Goal: Obtain resource: Download file/media

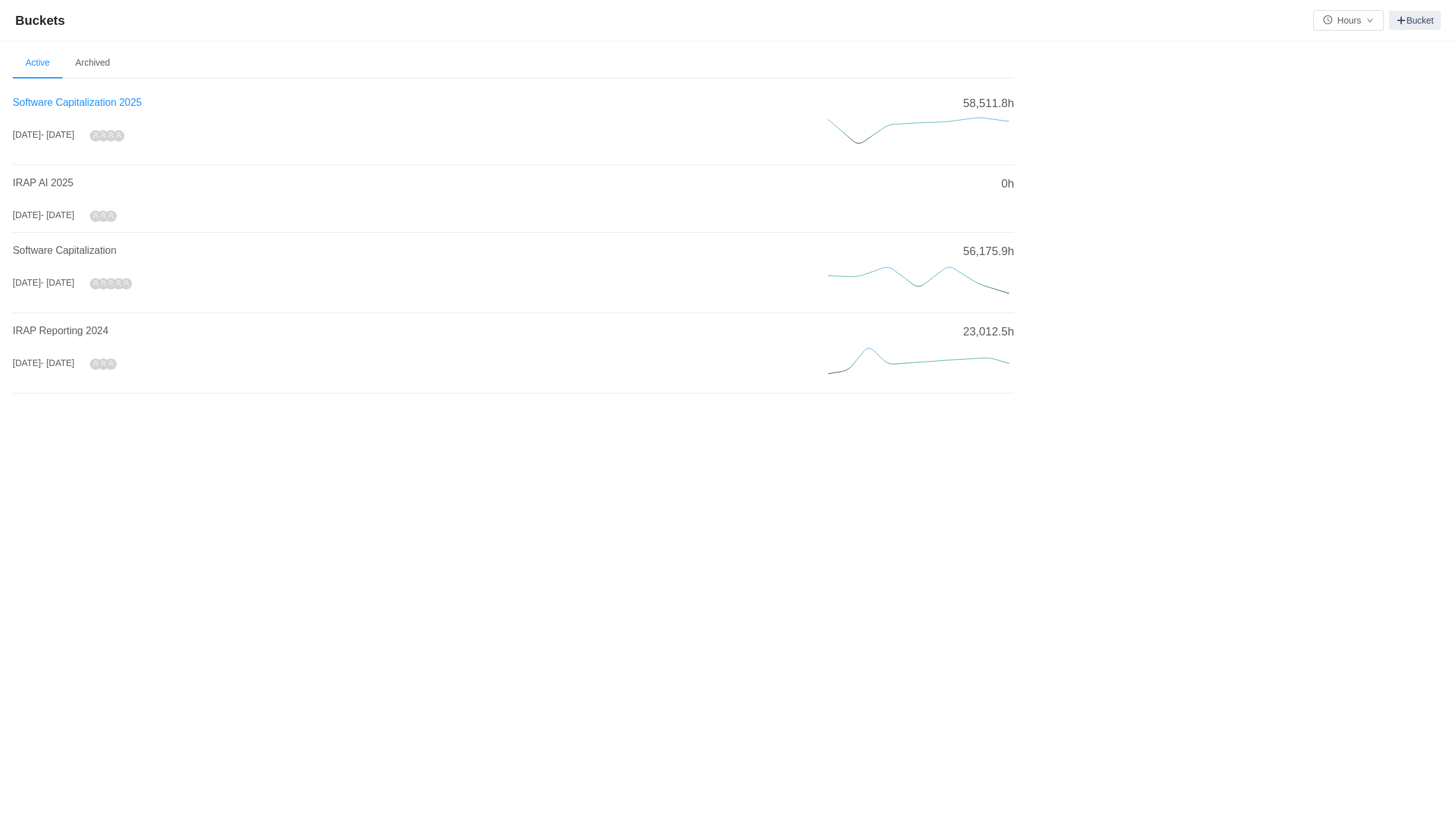
click at [101, 104] on span "Software Capitalization 2025" at bounding box center [78, 101] width 129 height 11
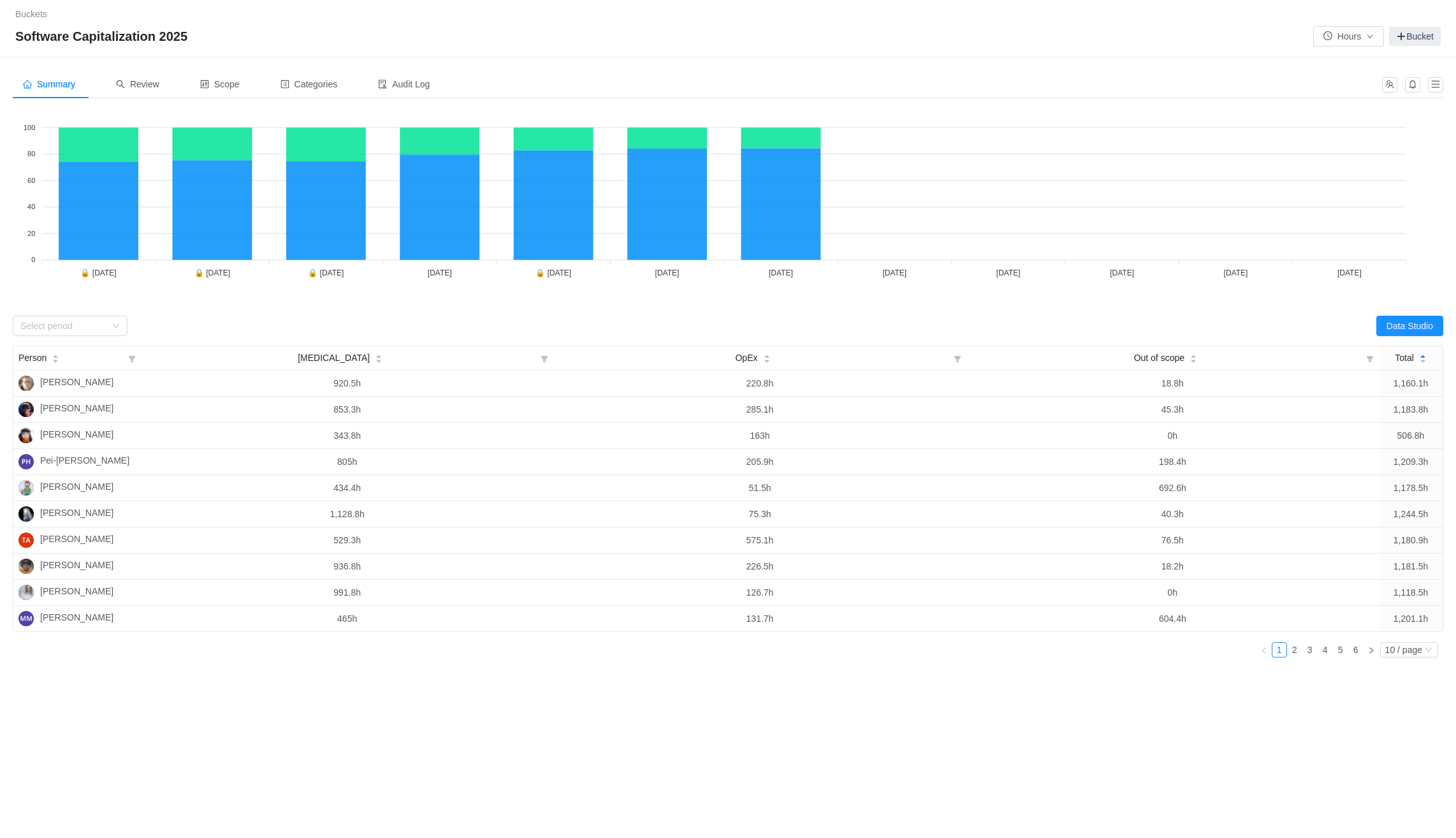
click at [44, 308] on div "[MEDICAL_DATA] OpEx 100 100 80 80 60 60 40 40 20 20 0 0 🔒 [DATE] 🔒 [DATE] 🔒 [DA…" at bounding box center [728, 209] width 1430 height 201
click at [49, 318] on div "Select period" at bounding box center [67, 325] width 91 height 19
click at [74, 462] on li "[DATE]" at bounding box center [70, 467] width 114 height 21
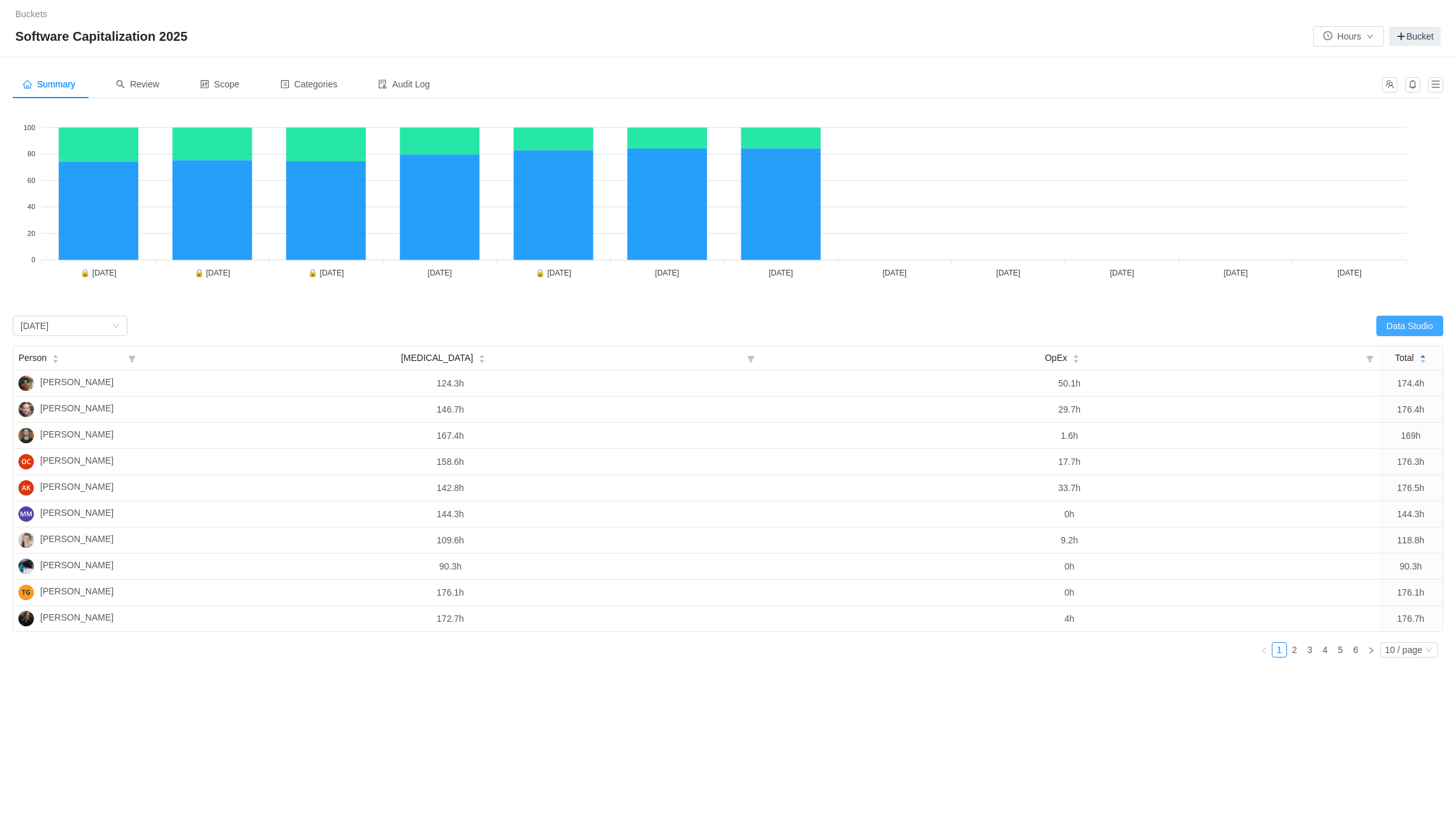
click at [1408, 325] on button "Data Studio" at bounding box center [1409, 325] width 67 height 21
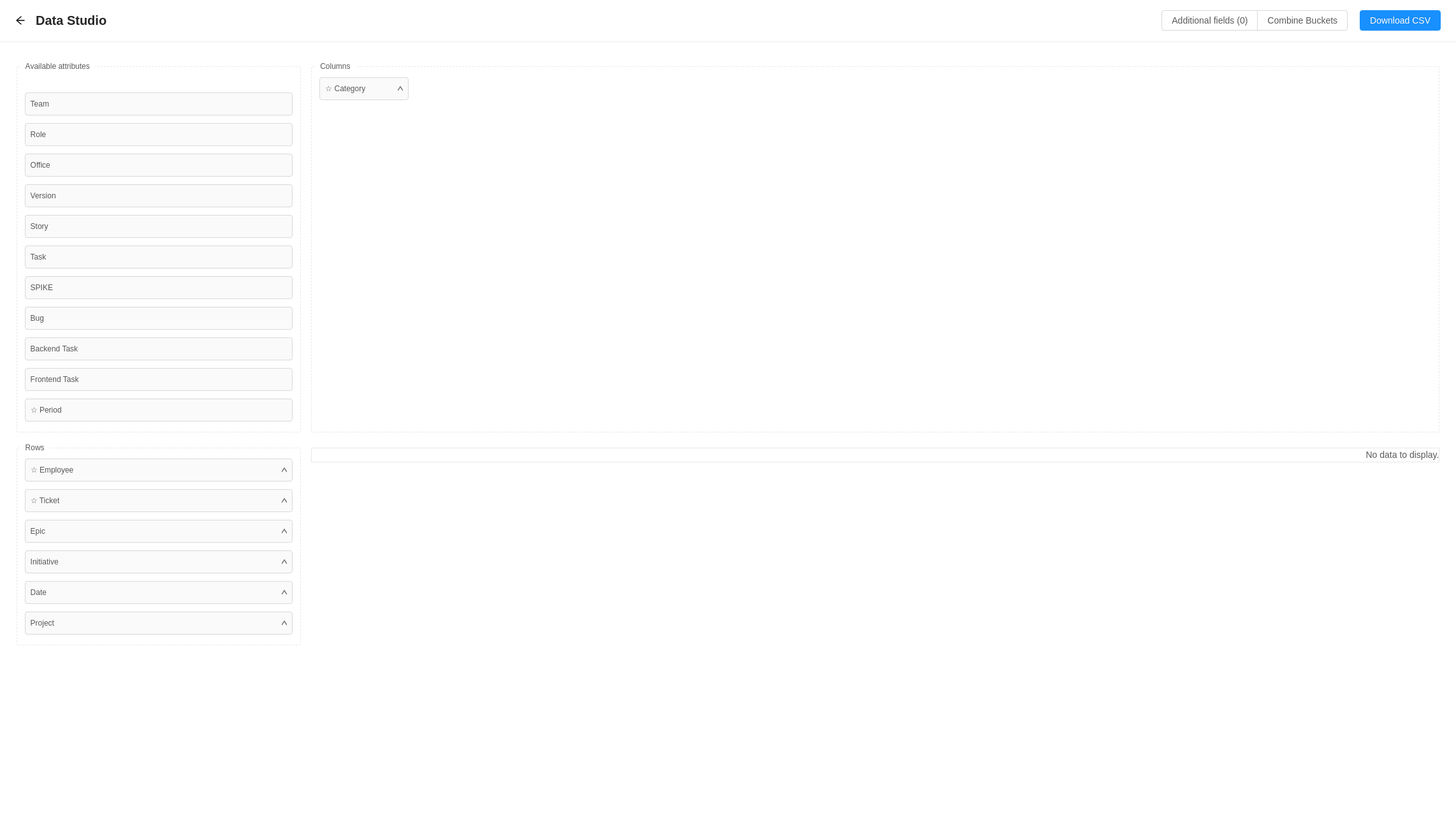
click at [683, 708] on div "Data Studio Additional fields (0) Combine Buckets (0) Download CSV Available fi…" at bounding box center [728, 419] width 1456 height 838
click at [1403, 19] on button "Download CSV" at bounding box center [1399, 20] width 81 height 21
click at [21, 24] on icon "icon: arrow-left" at bounding box center [20, 20] width 10 height 10
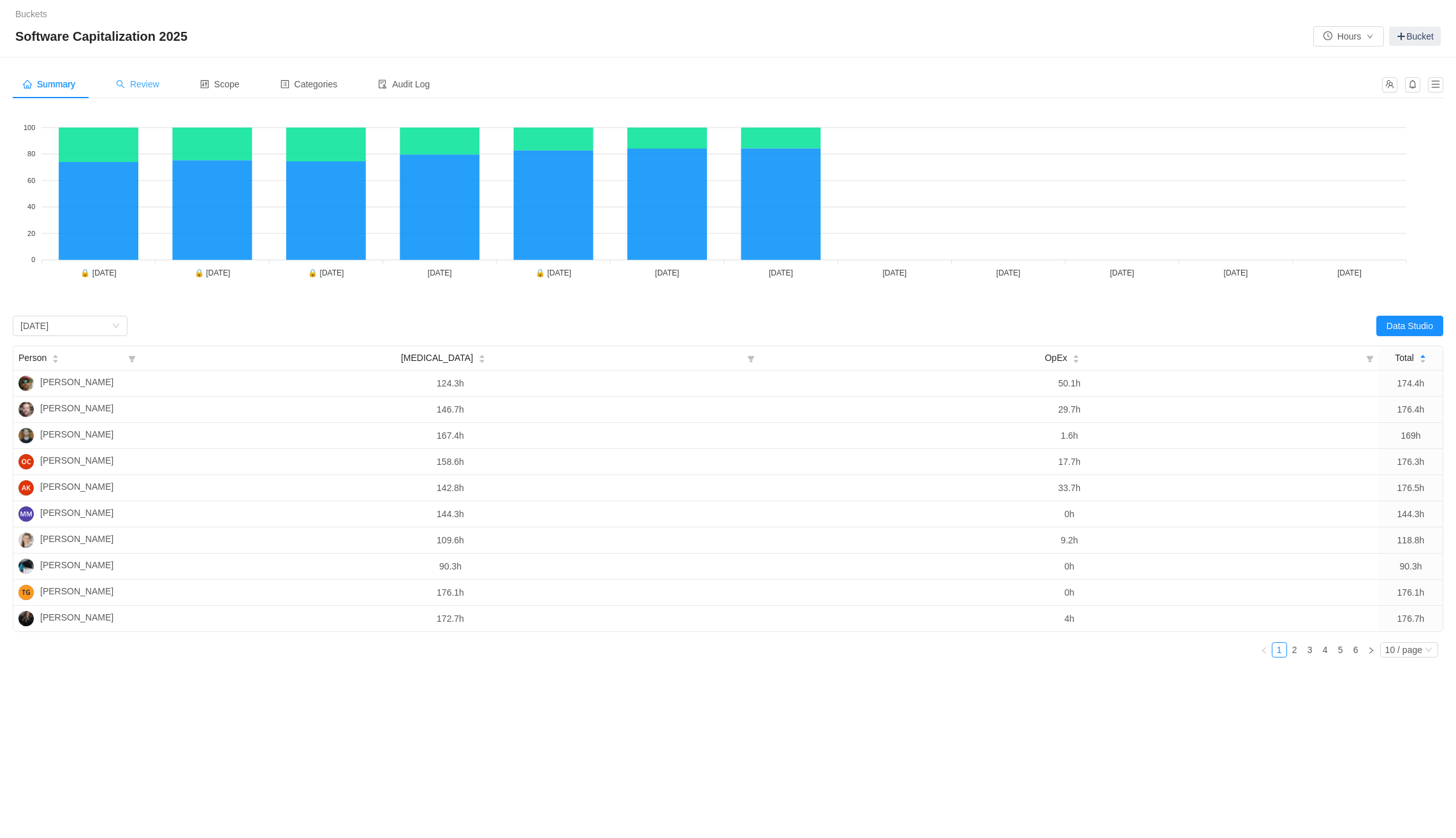
click at [155, 77] on div "Review" at bounding box center [137, 84] width 64 height 29
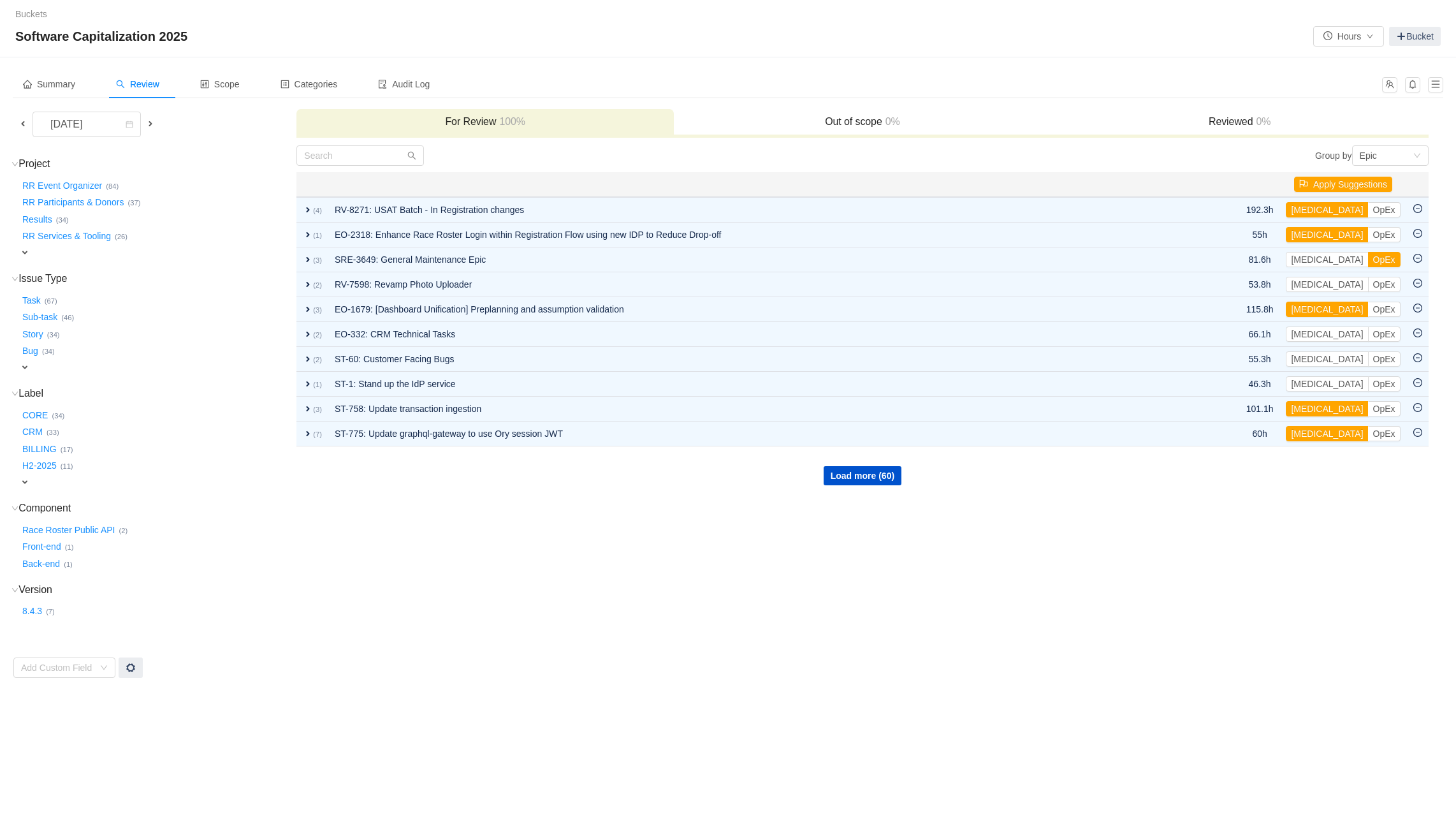
click at [24, 125] on span at bounding box center [23, 123] width 10 height 10
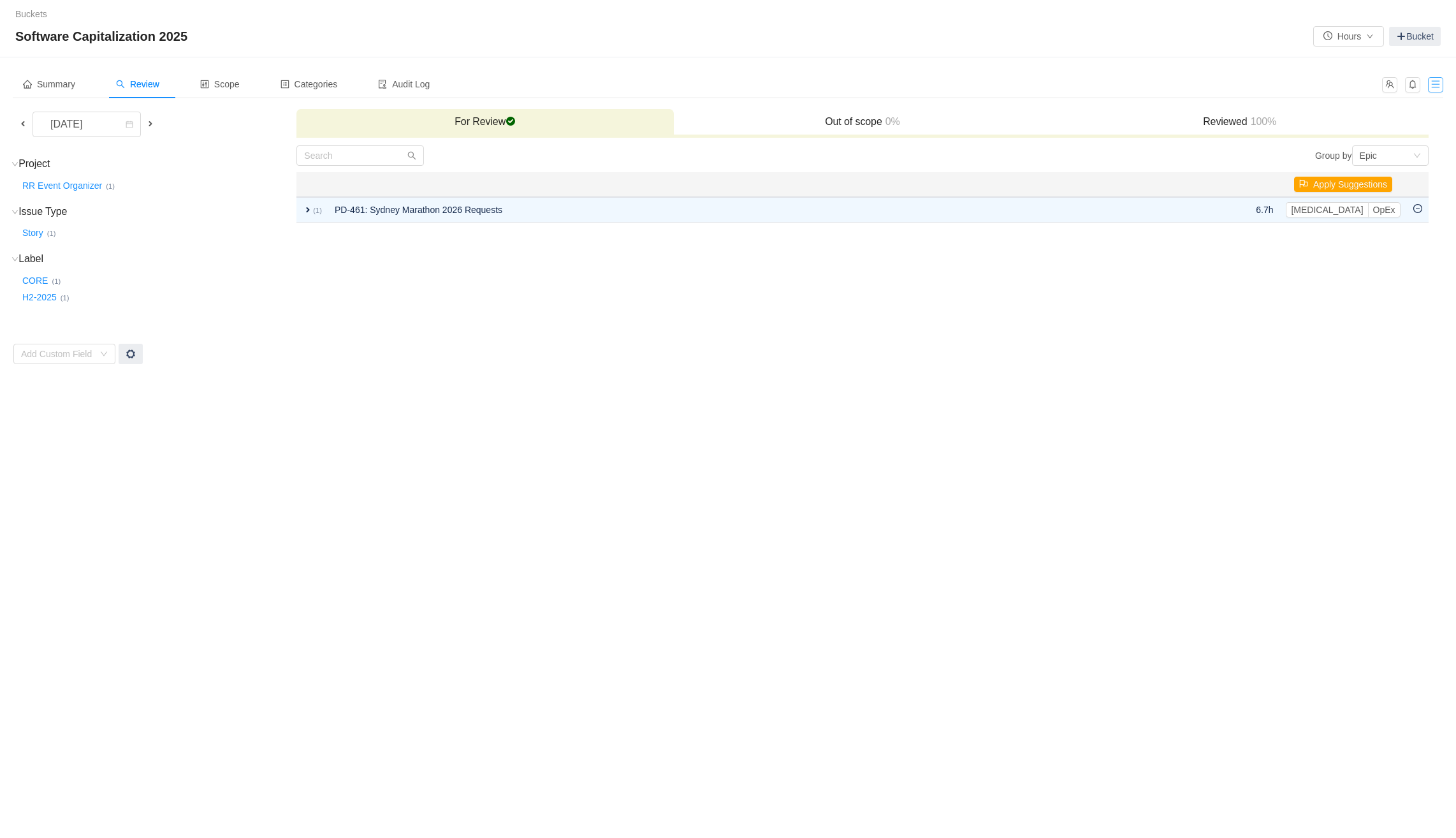
click at [1437, 87] on button "button" at bounding box center [1435, 84] width 15 height 15
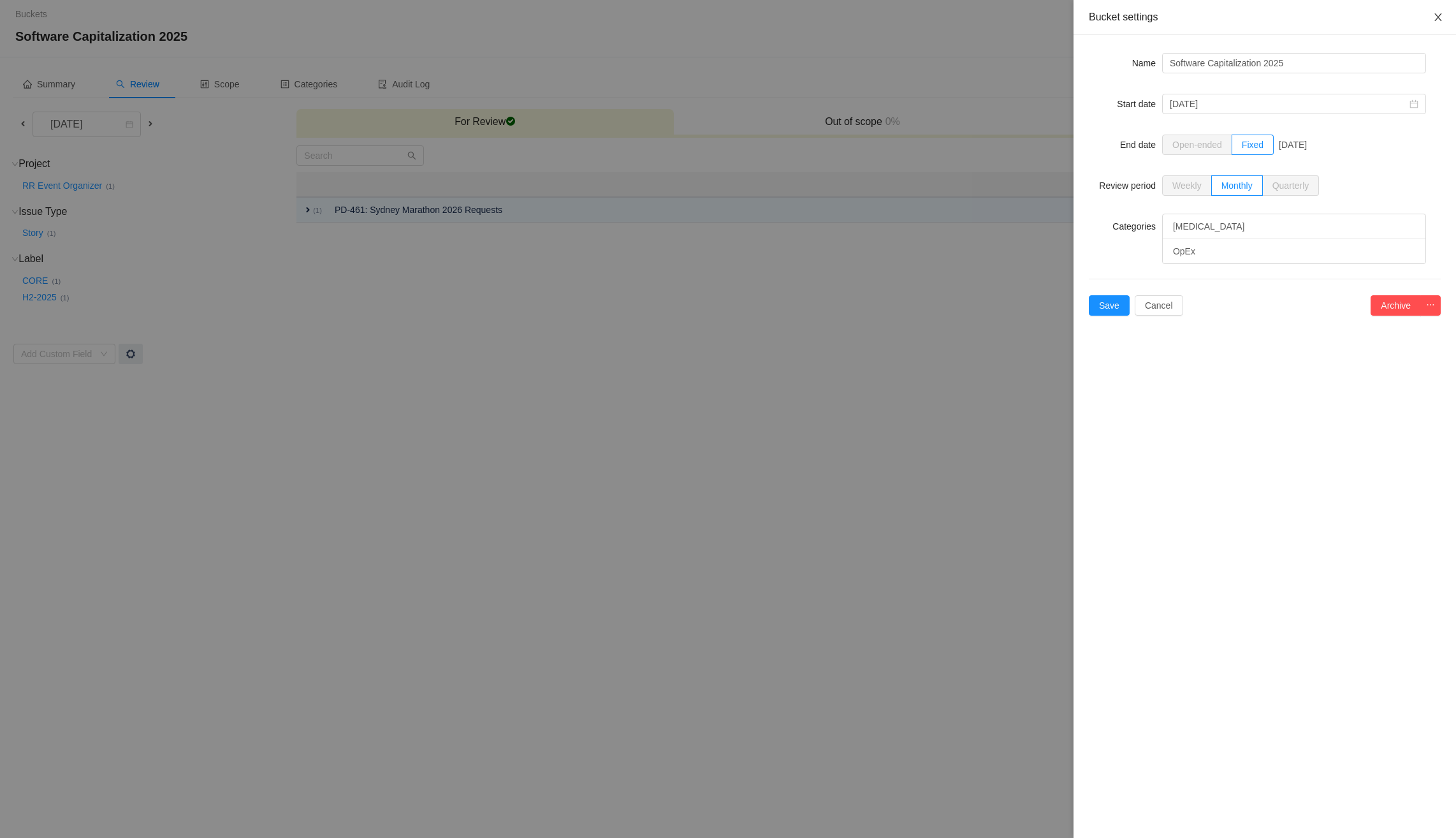
click at [1434, 16] on icon "icon: close" at bounding box center [1438, 17] width 10 height 10
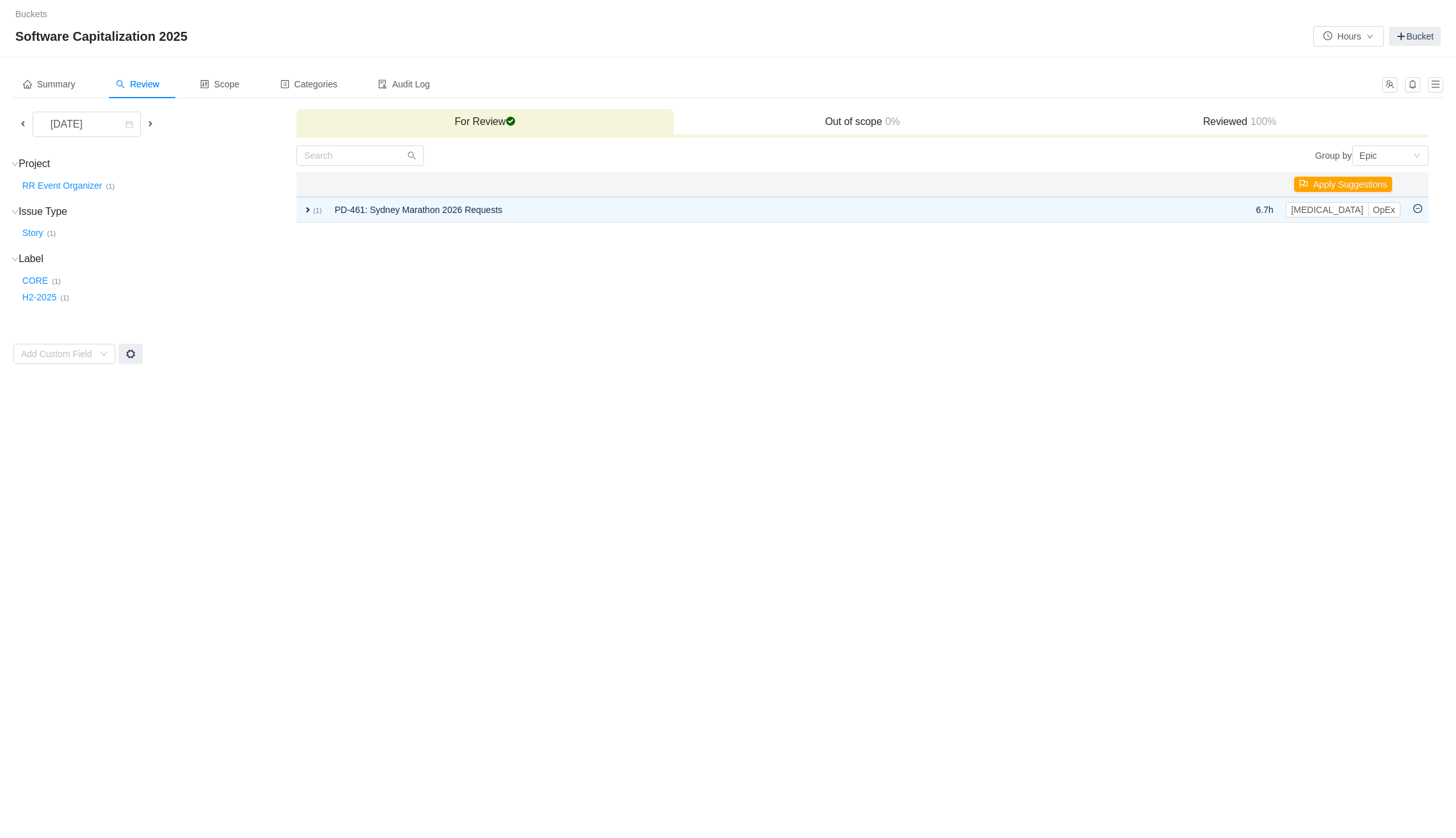
click at [1106, 396] on div "Buckets / / Software Capitalization 2025 Hours Bucket Summary Review Scope Cate…" at bounding box center [728, 419] width 1456 height 838
click at [651, 459] on div "Buckets / / Software Capitalization 2025 Hours Bucket Summary Review Scope Cate…" at bounding box center [728, 419] width 1456 height 838
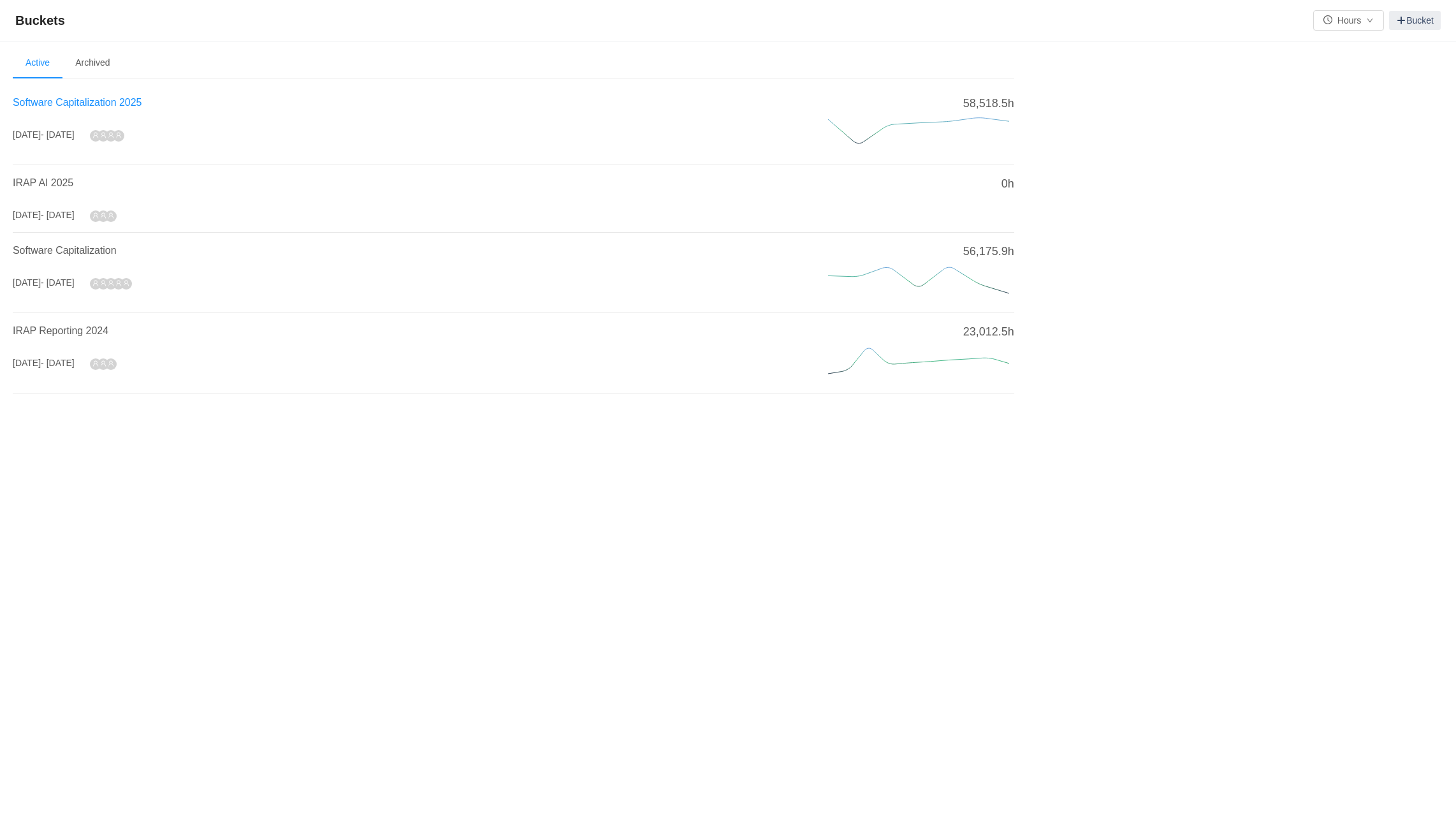
click at [105, 107] on span "Software Capitalization 2025" at bounding box center [78, 101] width 129 height 11
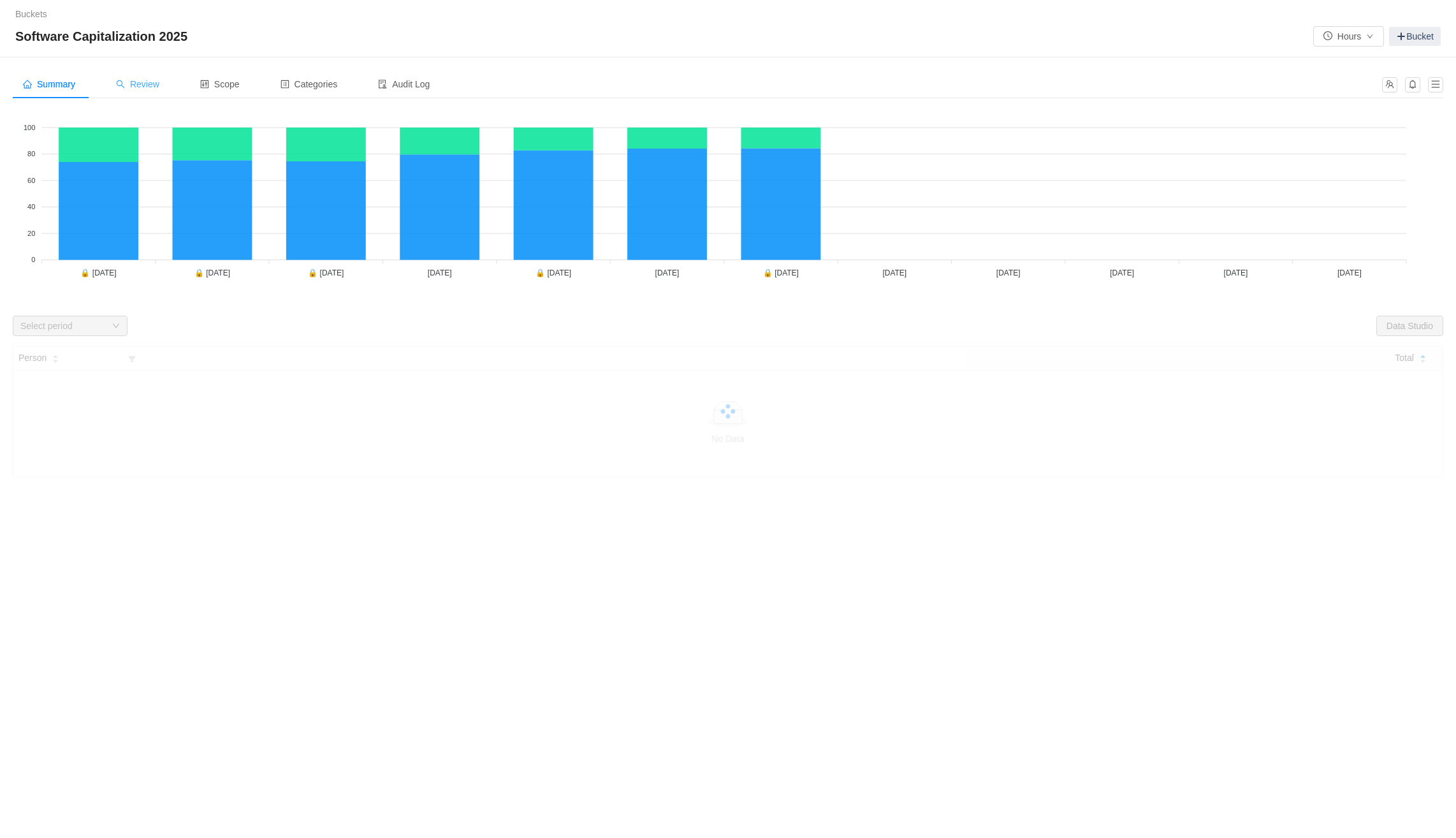
click at [139, 90] on div "Review" at bounding box center [137, 84] width 64 height 29
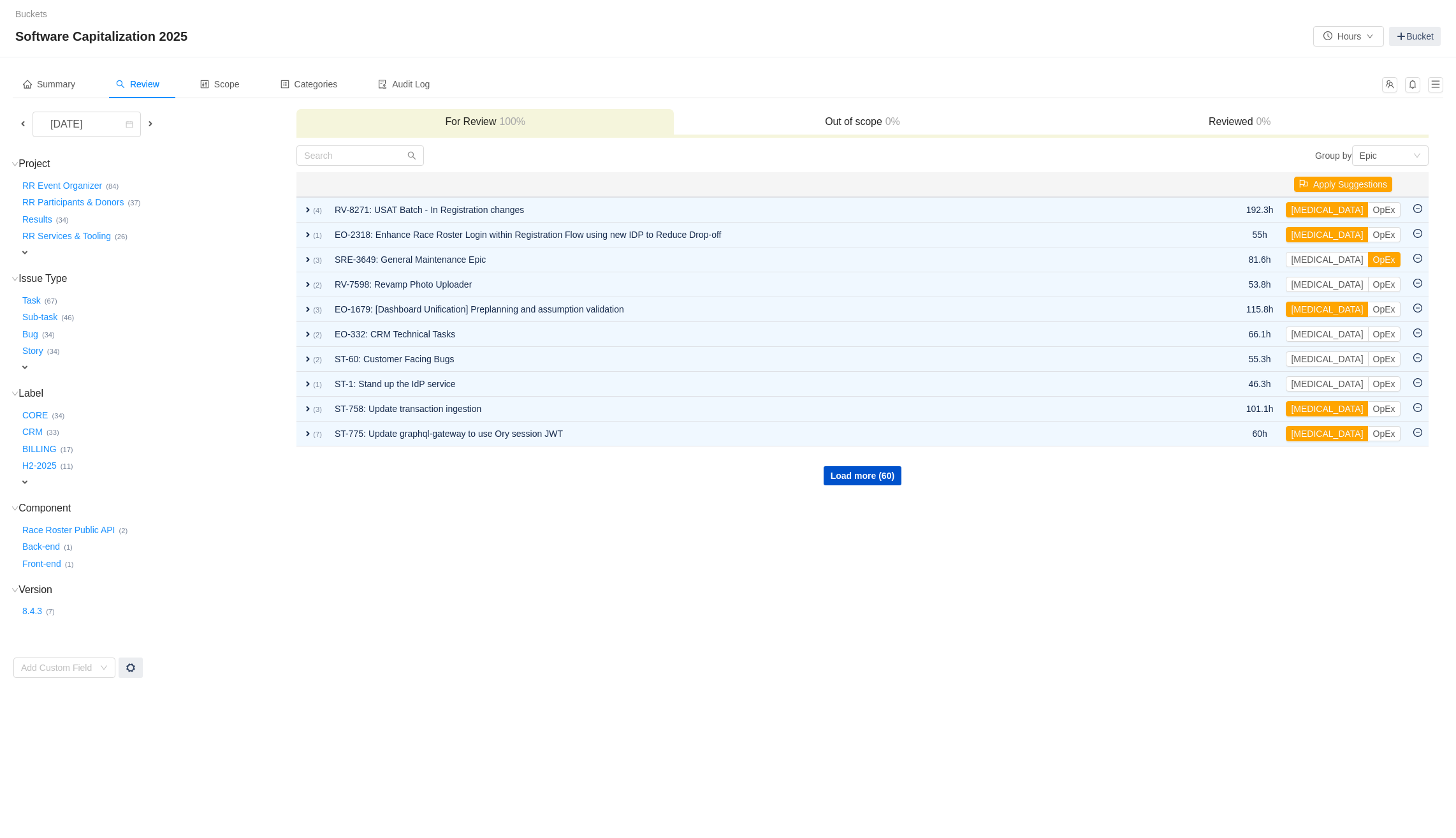
click at [17, 121] on span at bounding box center [22, 123] width 15 height 15
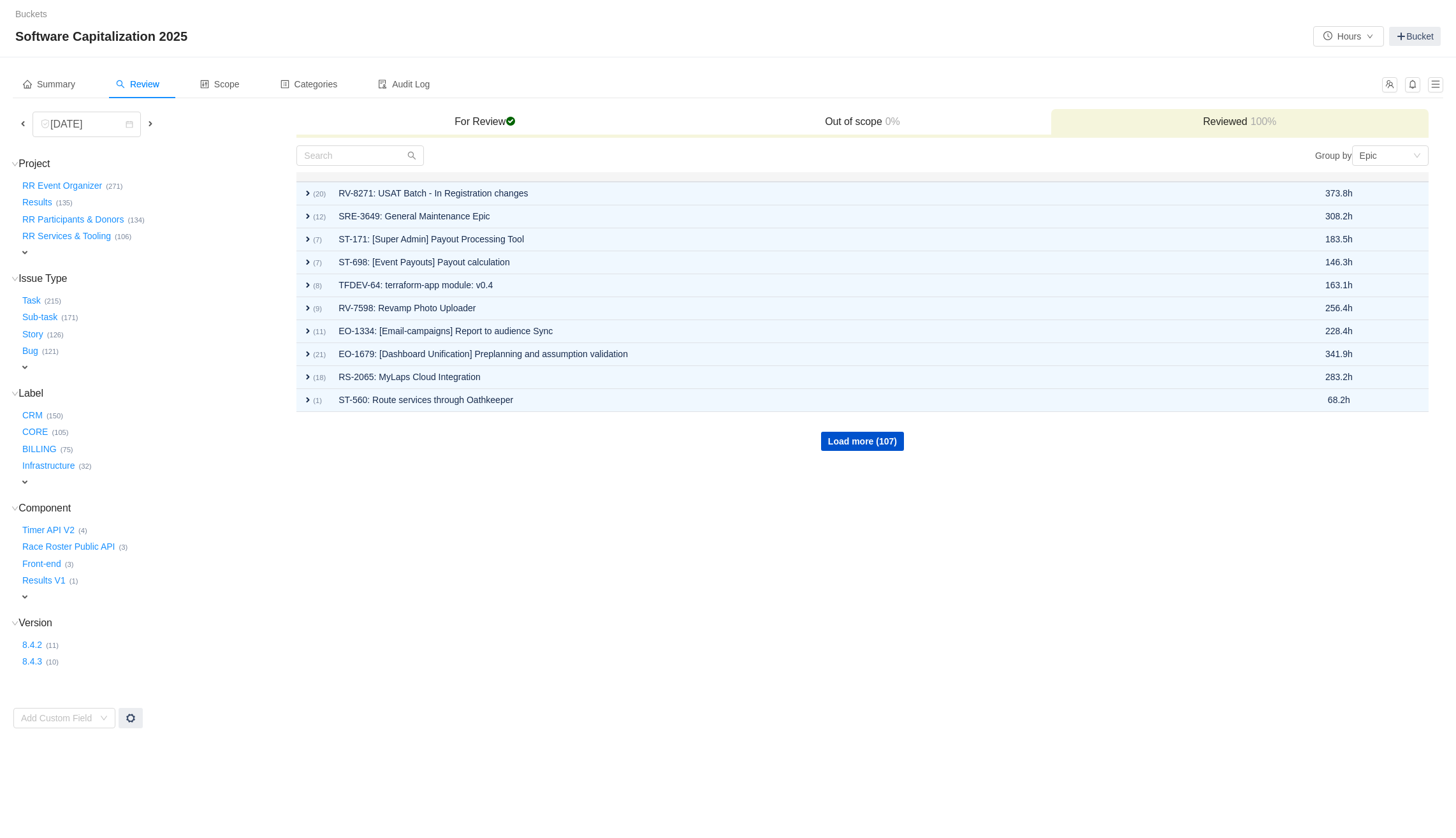
click at [466, 119] on h3 "For Review checked" at bounding box center [485, 121] width 365 height 13
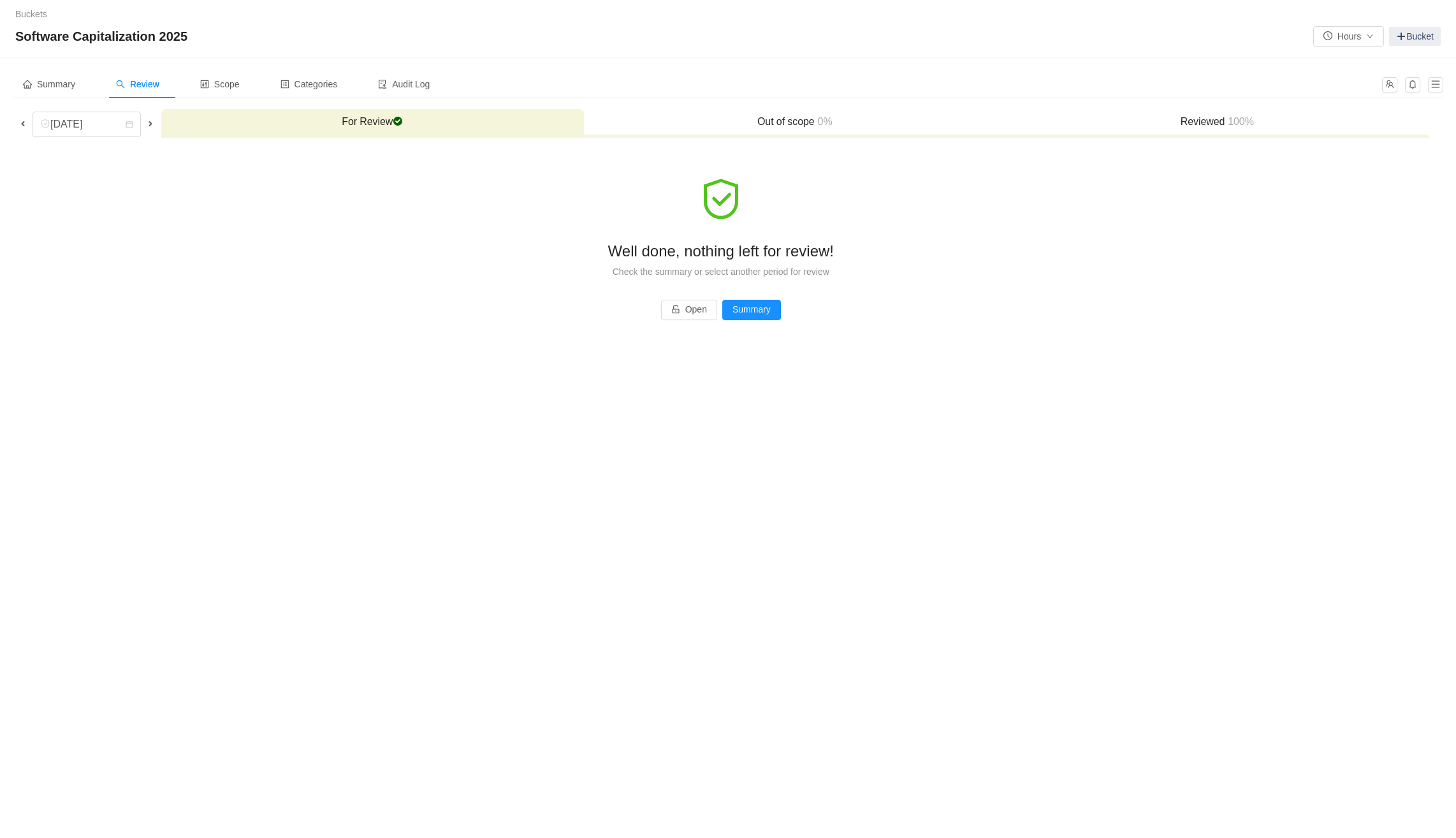
click at [392, 392] on div "Buckets / / Software Capitalization 2025 Hours Bucket Summary Review Scope Cate…" at bounding box center [728, 419] width 1456 height 838
click at [29, 19] on link "Buckets" at bounding box center [31, 14] width 32 height 10
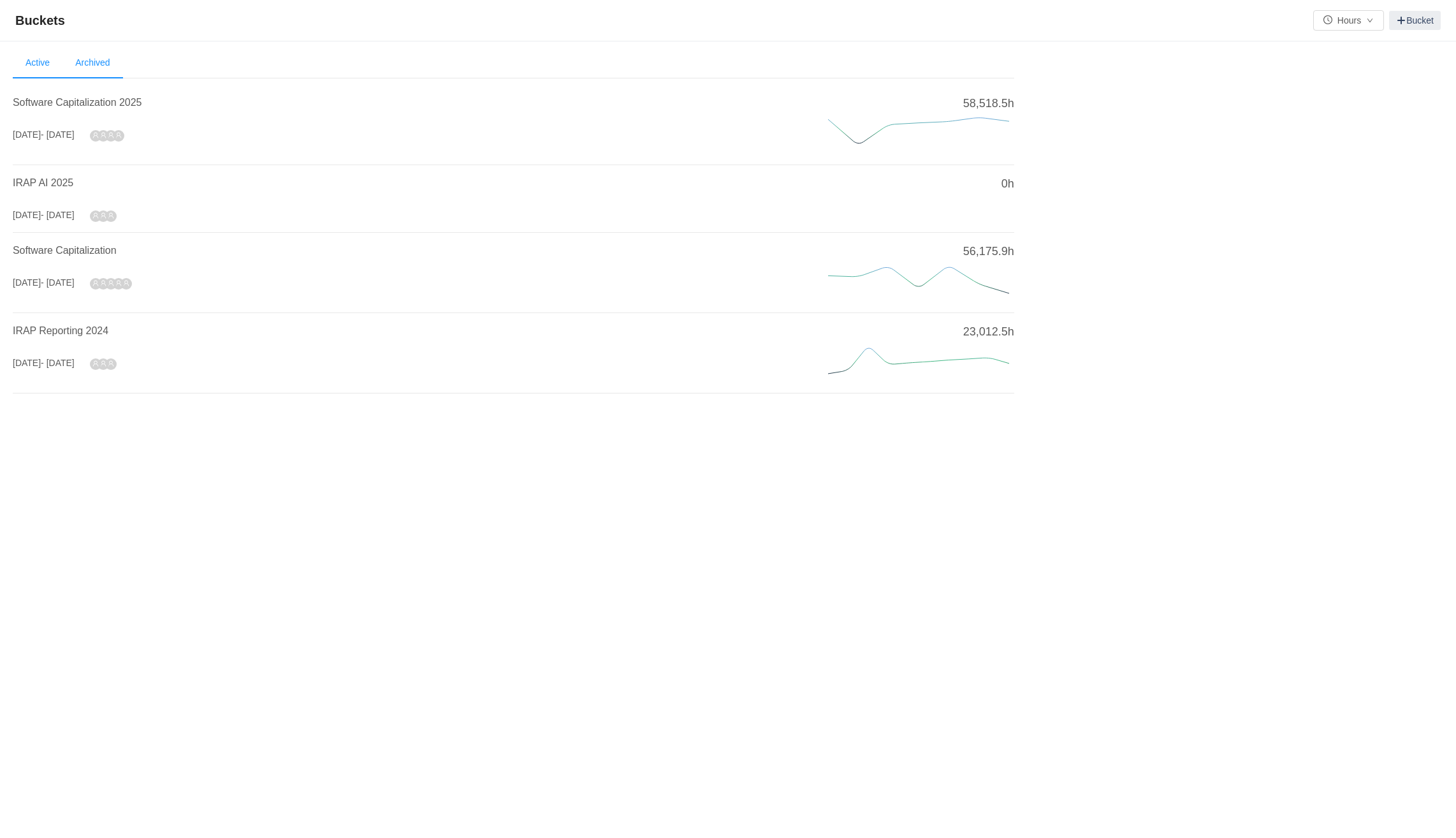
click at [108, 75] on li "Archived" at bounding box center [92, 63] width 60 height 31
click at [29, 51] on li "Active" at bounding box center [38, 63] width 50 height 31
click at [111, 104] on span "Software Capitalization 2025" at bounding box center [78, 101] width 129 height 11
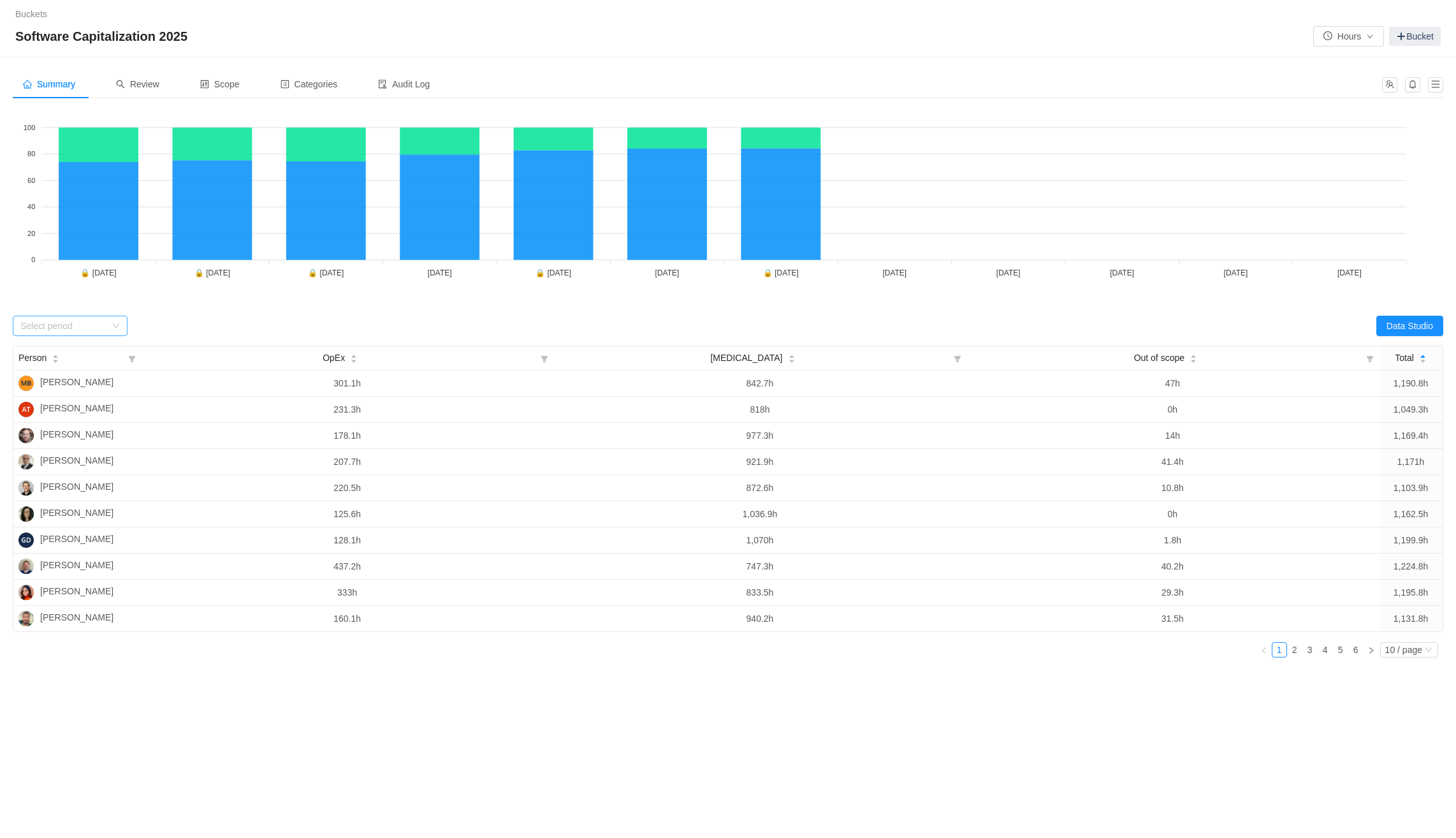
click at [109, 333] on div "Select period" at bounding box center [67, 325] width 91 height 19
click at [61, 460] on li "[DATE]" at bounding box center [70, 458] width 114 height 21
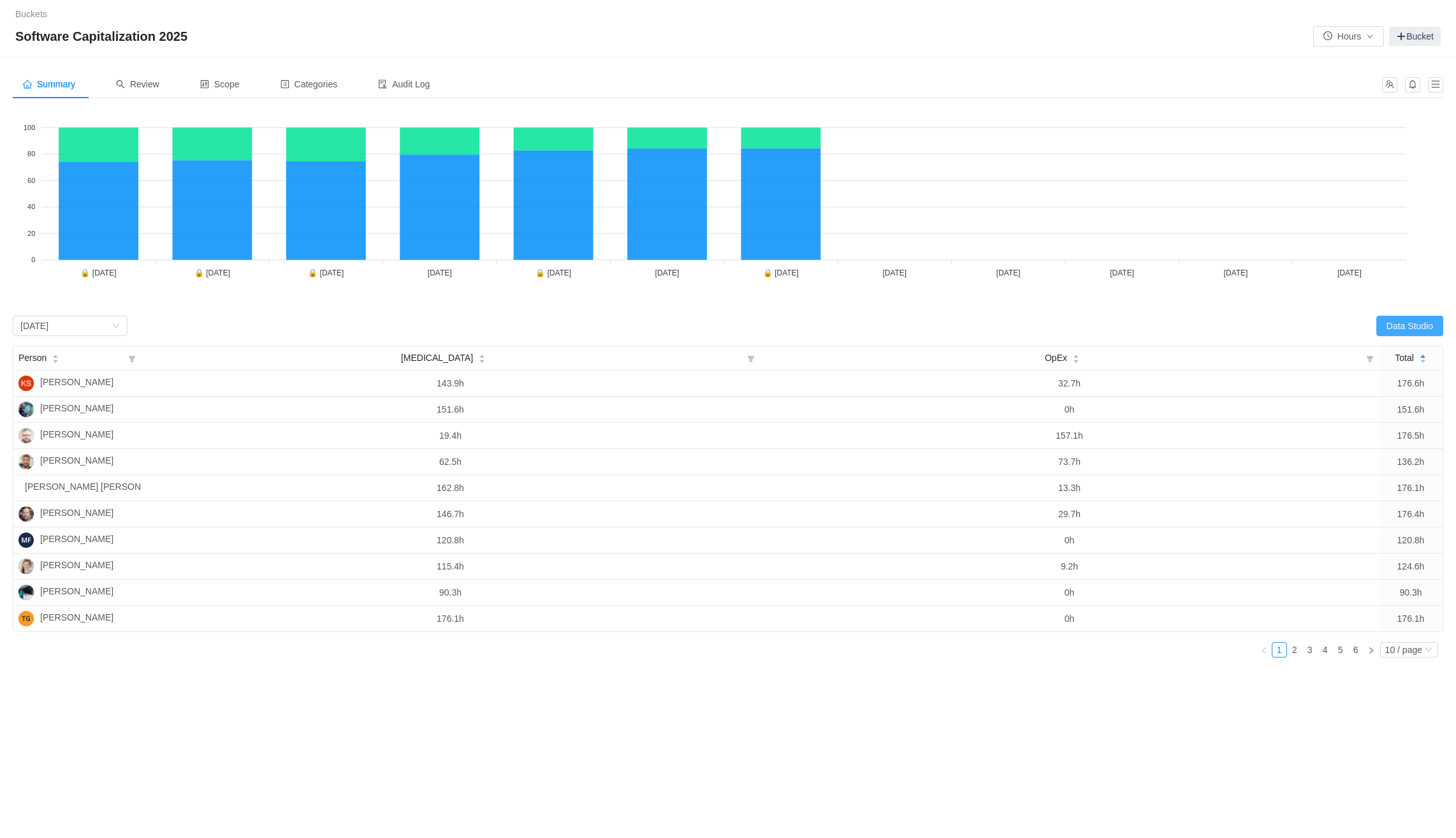
click at [1406, 320] on button "Data Studio" at bounding box center [1409, 325] width 67 height 21
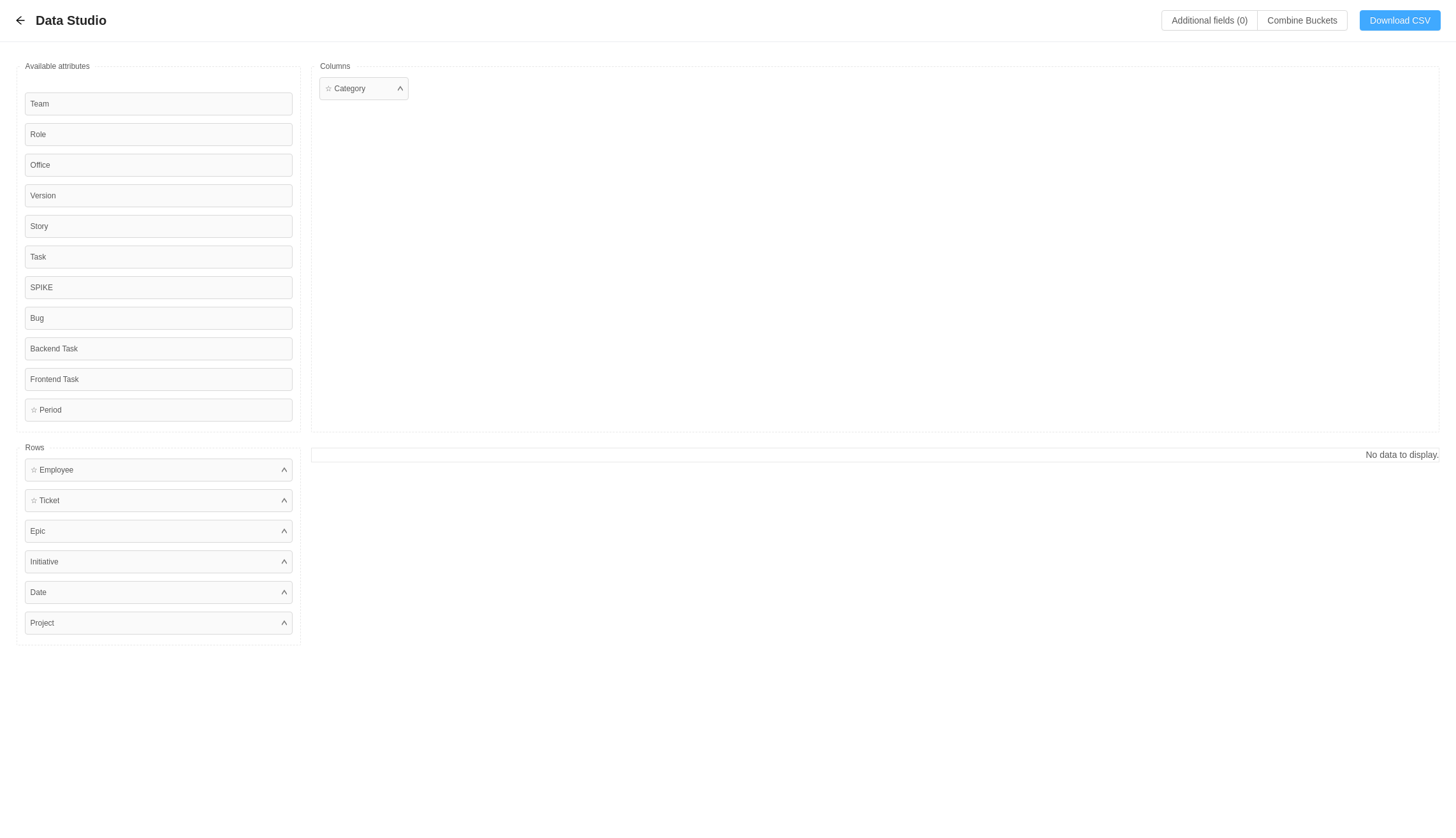
click at [1382, 17] on button "Download CSV" at bounding box center [1399, 20] width 81 height 21
